Goal: Transaction & Acquisition: Purchase product/service

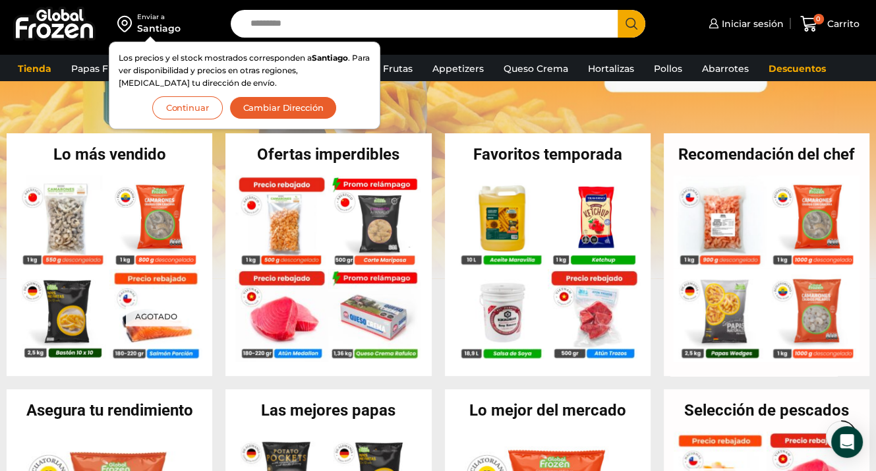
scroll to position [235, 0]
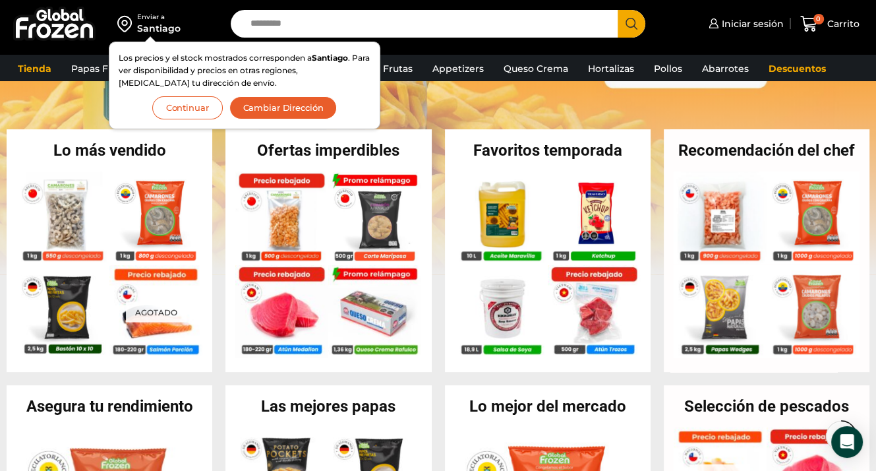
drag, startPoint x: 878, startPoint y: 44, endPoint x: 878, endPoint y: 106, distance: 62.7
click at [514, 217] on img at bounding box center [501, 215] width 94 height 94
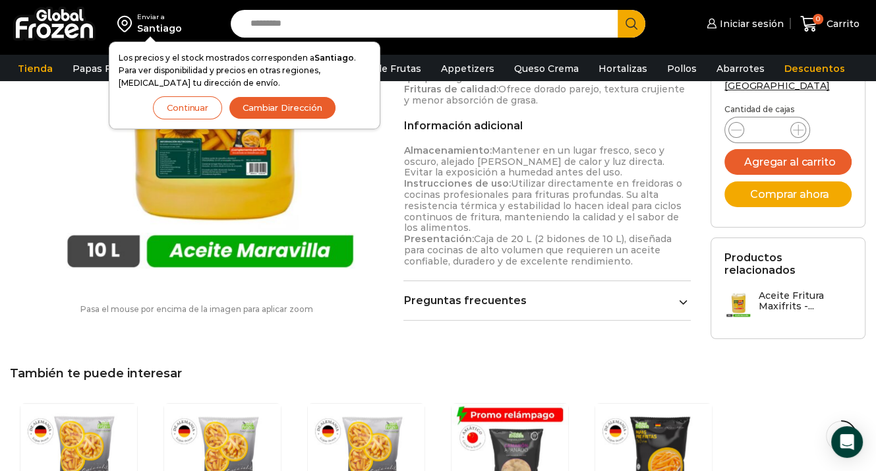
scroll to position [679, 0]
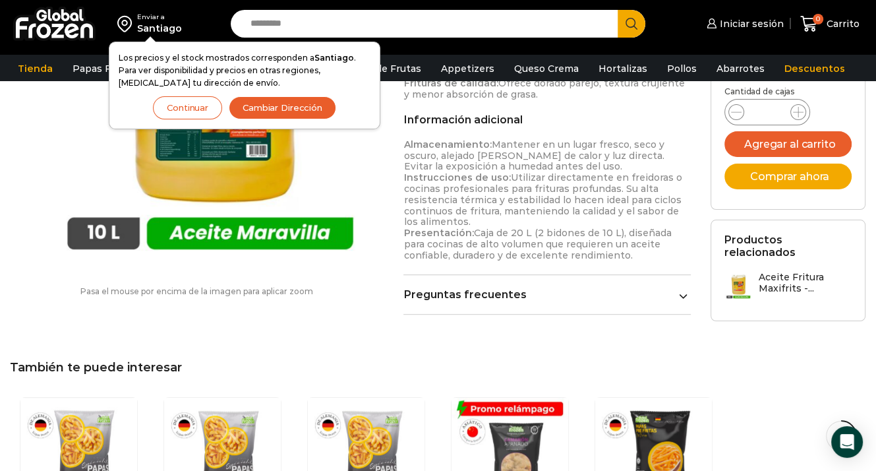
click at [683, 291] on icon at bounding box center [683, 295] width 9 height 9
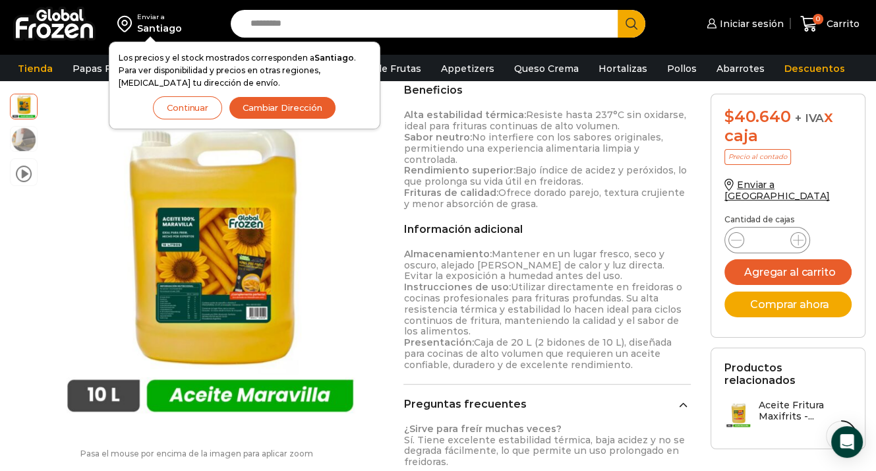
scroll to position [509, 0]
